Goal: Navigation & Orientation: Understand site structure

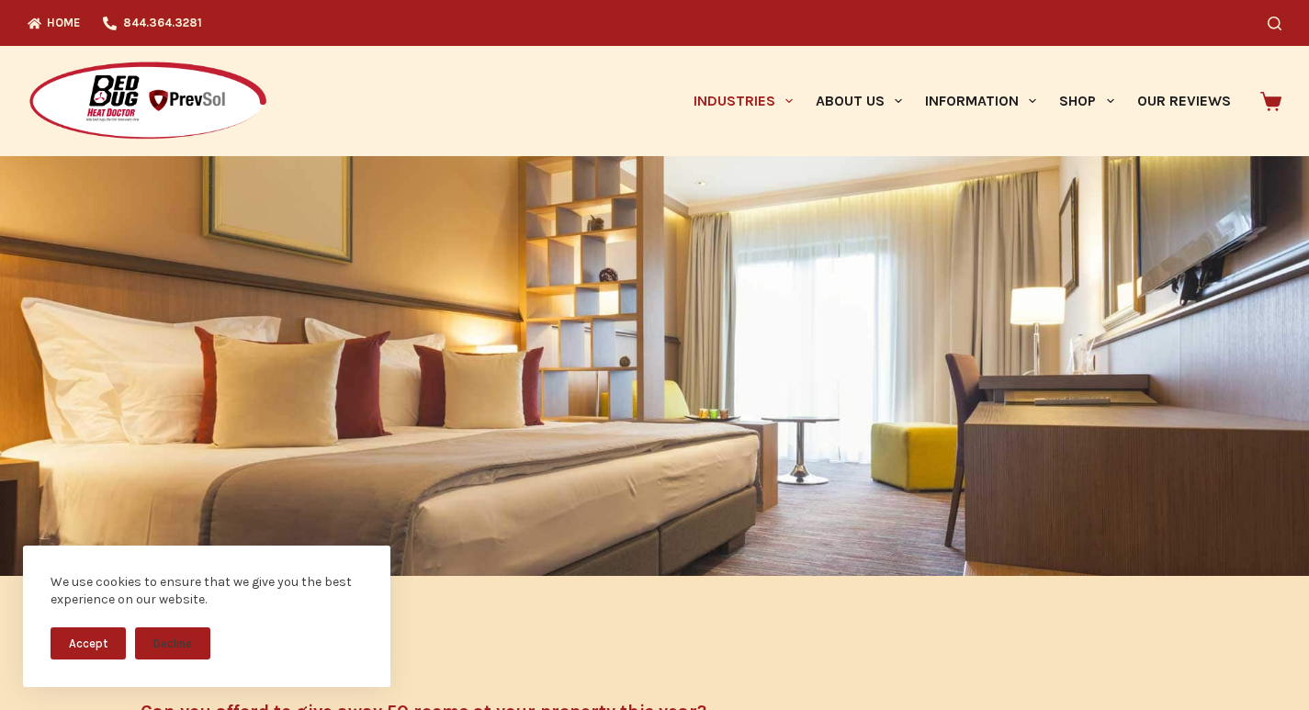
click at [477, 707] on h5 "Can you afford to give away 50 rooms at your property this year?" at bounding box center [514, 712] width 747 height 18
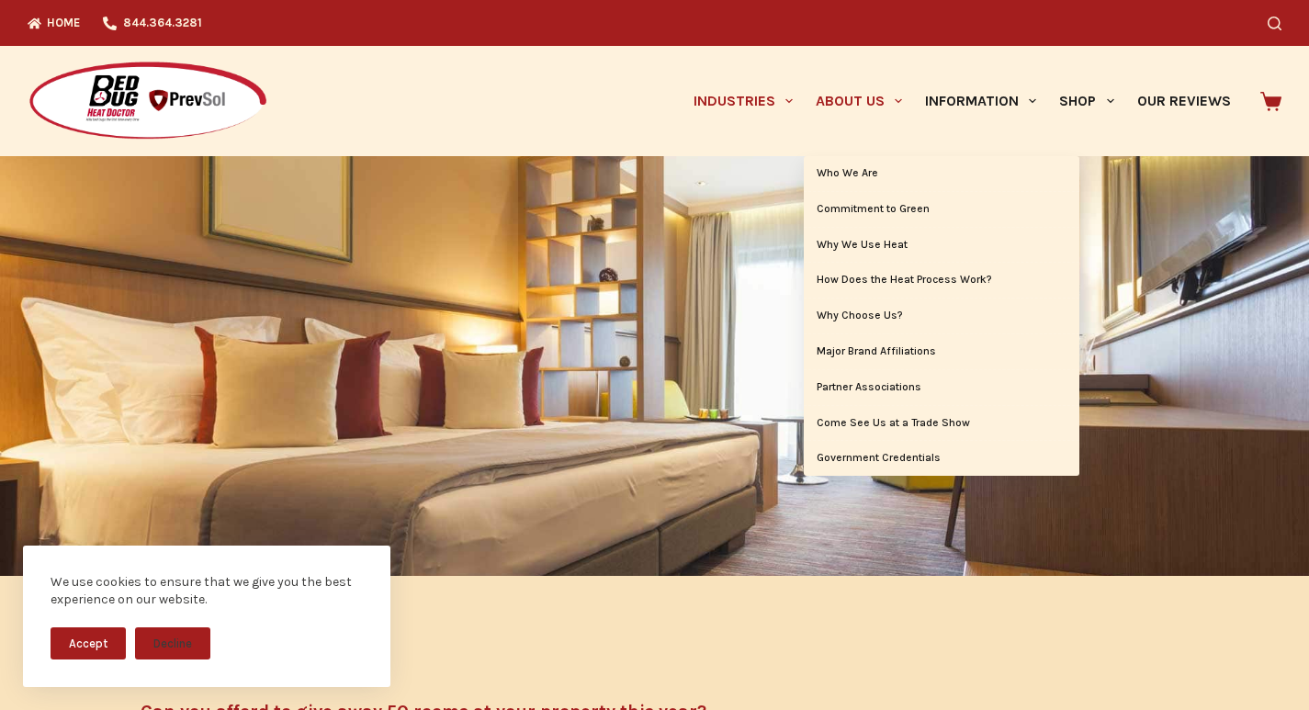
click at [804, 61] on link "About Us" at bounding box center [858, 101] width 109 height 110
click at [820, 161] on link "Who We Are" at bounding box center [942, 173] width 276 height 35
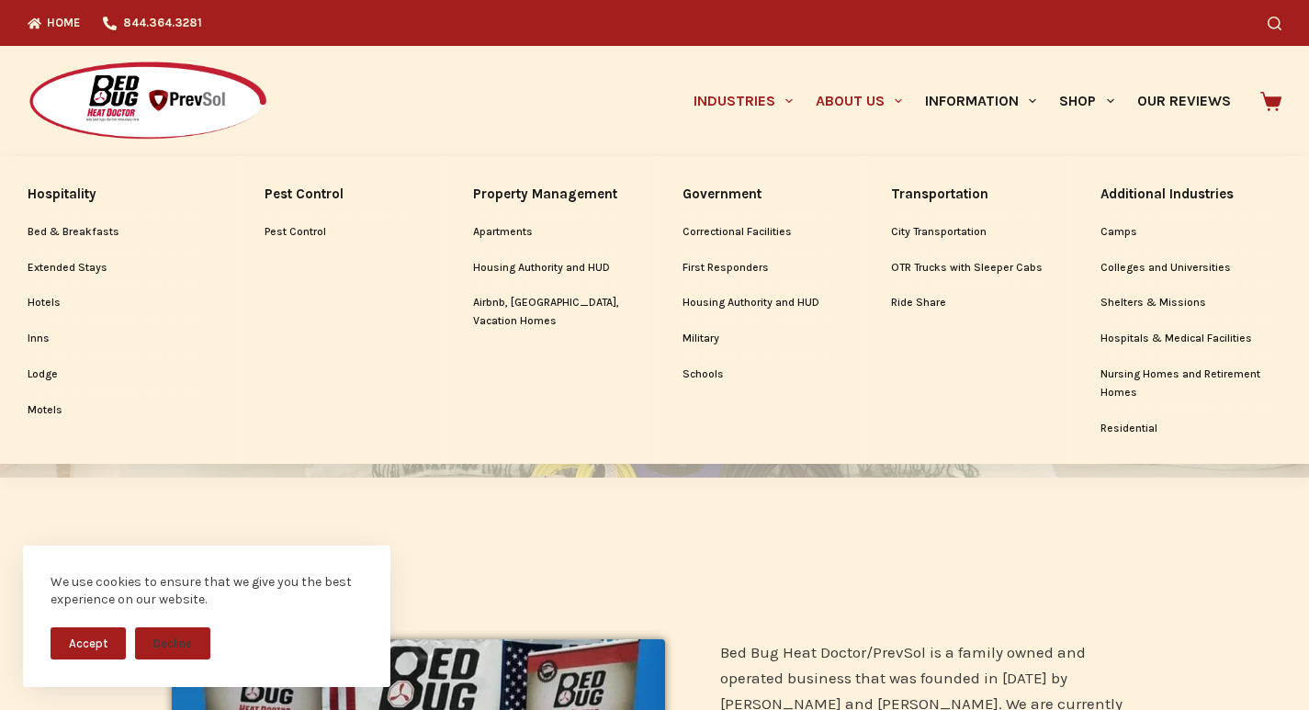
click at [682, 63] on link "Industries" at bounding box center [743, 101] width 122 height 110
